Goal: Navigation & Orientation: Understand site structure

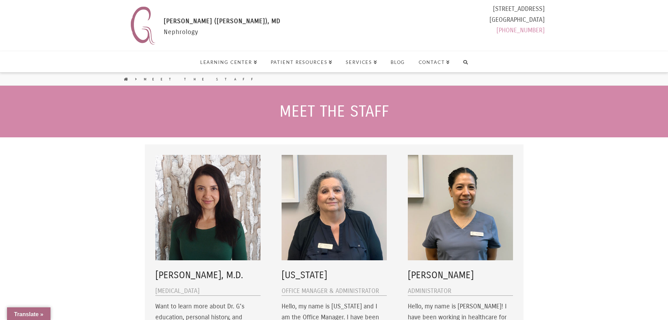
select select "Language Translate Widget"
click at [308, 66] on link "Patient Resources" at bounding box center [301, 61] width 75 height 21
click at [368, 60] on span "Services" at bounding box center [362, 62] width 32 height 5
click at [408, 61] on link "Blog" at bounding box center [398, 61] width 28 height 21
